Goal: Find specific page/section: Find specific page/section

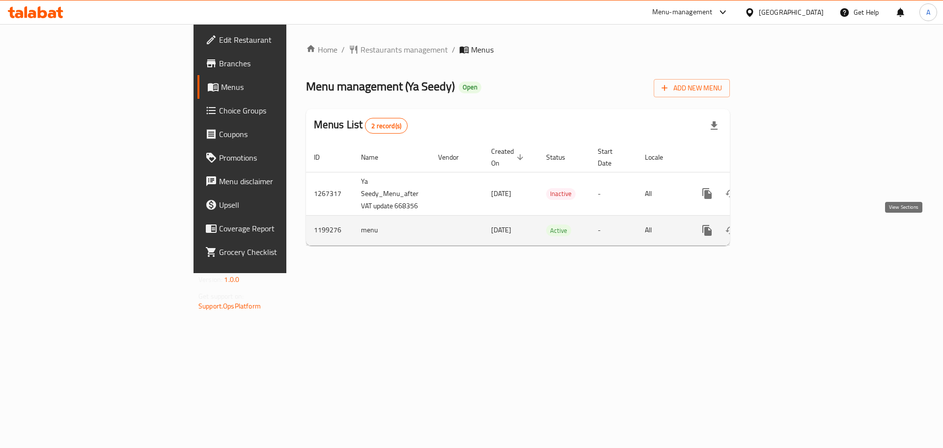
click at [784, 232] on icon "enhanced table" at bounding box center [778, 230] width 12 height 12
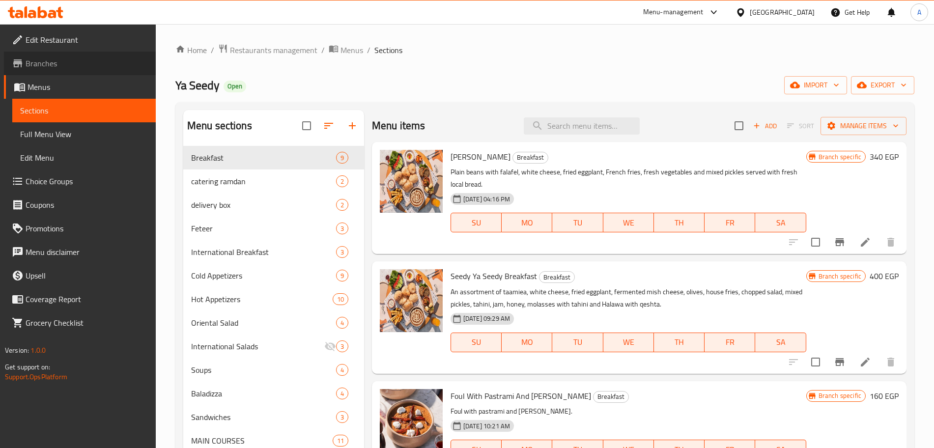
click at [91, 61] on span "Branches" at bounding box center [87, 63] width 122 height 12
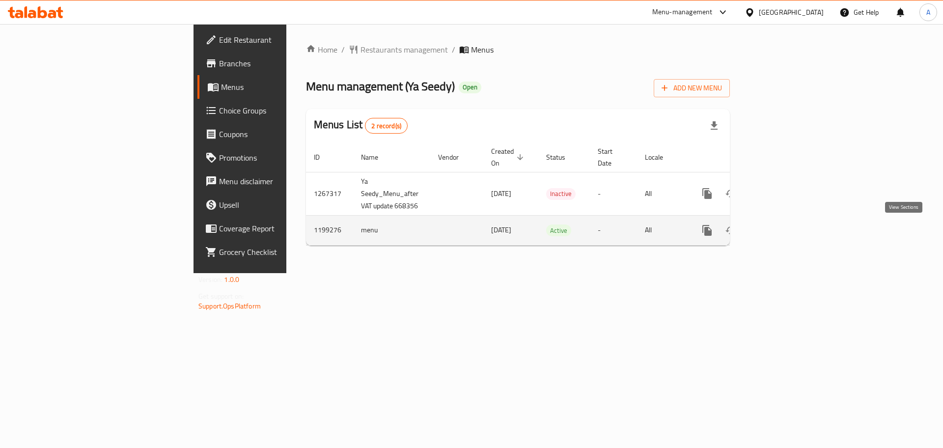
click at [784, 227] on icon "enhanced table" at bounding box center [778, 230] width 12 height 12
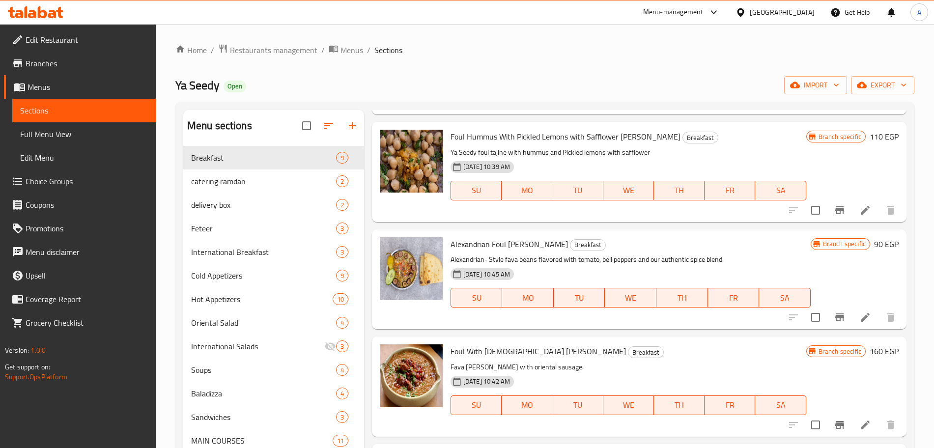
scroll to position [315, 0]
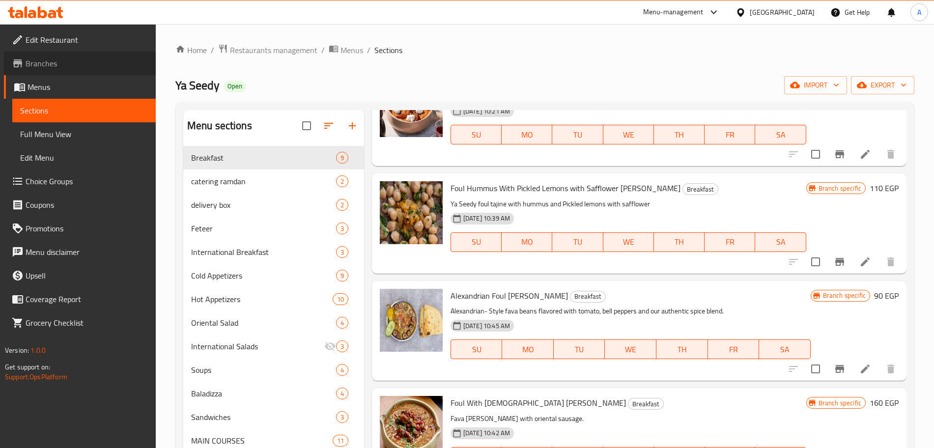
click at [80, 56] on link "Branches" at bounding box center [80, 64] width 152 height 24
